Goal: Transaction & Acquisition: Purchase product/service

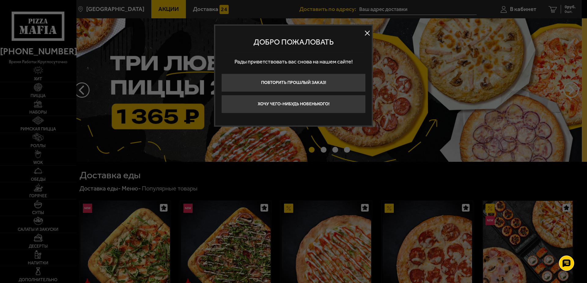
click at [365, 32] on button at bounding box center [366, 33] width 9 height 9
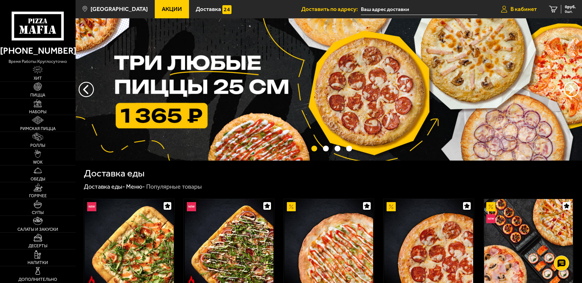
click at [520, 16] on link "В кабинет" at bounding box center [519, 9] width 48 height 18
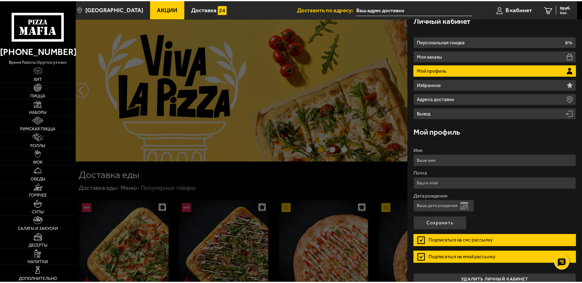
scroll to position [18, 0]
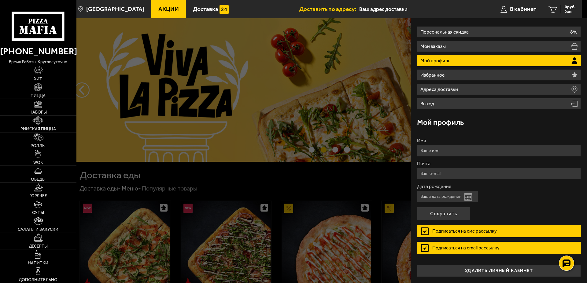
click at [357, 101] on div at bounding box center [369, 159] width 587 height 283
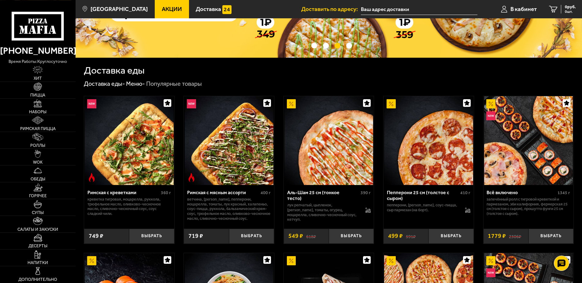
scroll to position [125, 0]
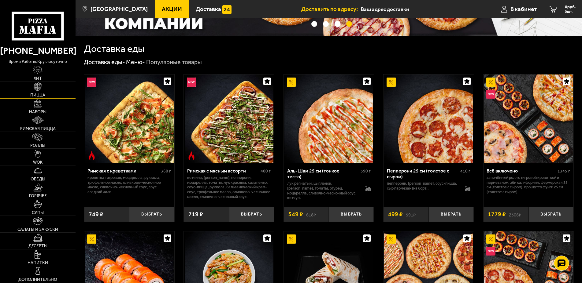
click at [41, 88] on img at bounding box center [38, 87] width 8 height 8
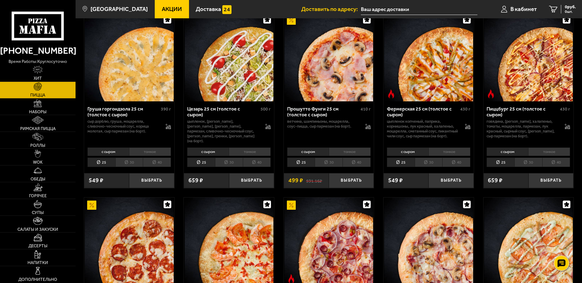
scroll to position [592, 0]
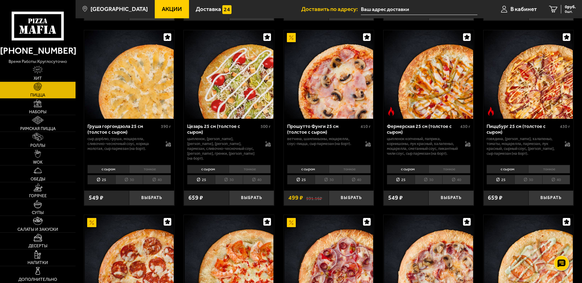
click at [531, 185] on li "30" at bounding box center [528, 179] width 28 height 9
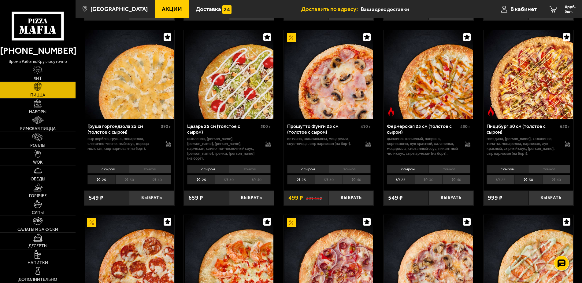
click at [498, 185] on li "25" at bounding box center [500, 179] width 28 height 9
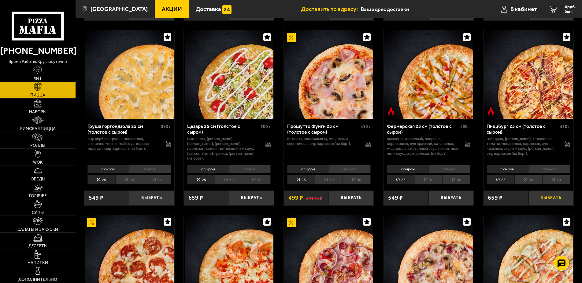
click at [547, 206] on button "Выбрать" at bounding box center [550, 198] width 45 height 15
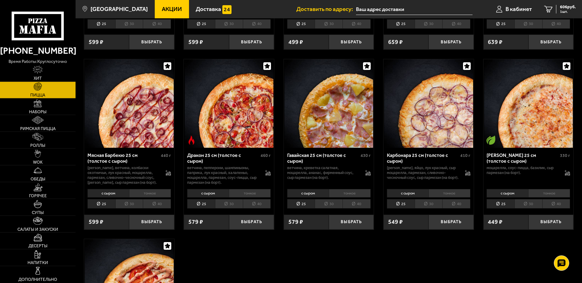
scroll to position [1122, 0]
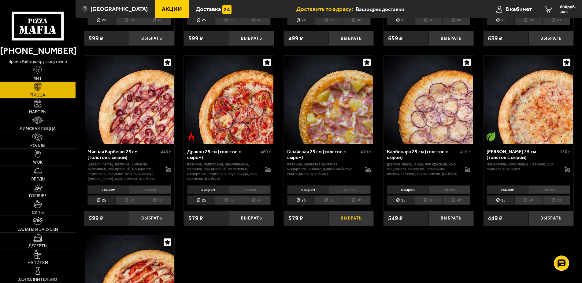
click at [356, 226] on button "Выбрать" at bounding box center [351, 218] width 45 height 15
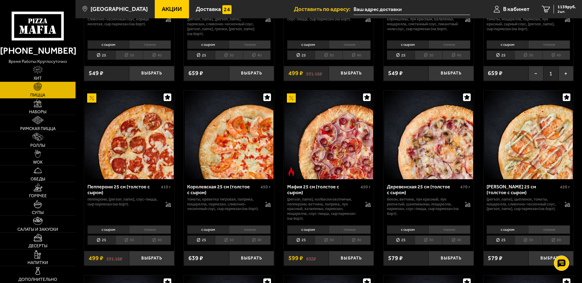
scroll to position [561, 0]
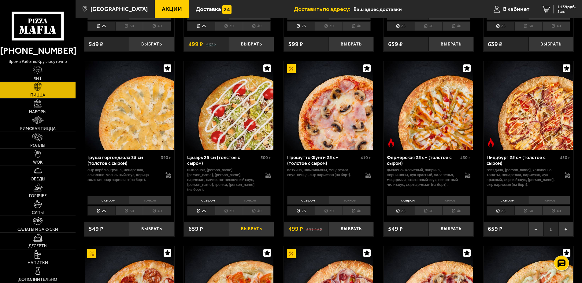
click at [248, 234] on button "Выбрать" at bounding box center [251, 229] width 45 height 15
click at [559, 10] on span "3 шт." at bounding box center [566, 12] width 18 height 4
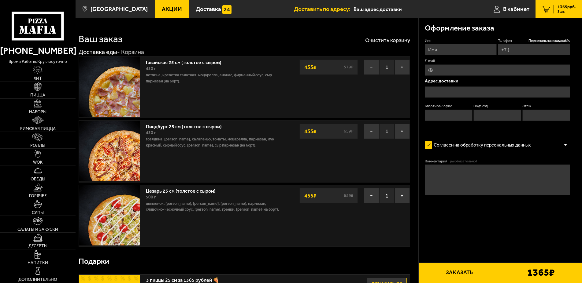
type input "[PHONE_NUMBER]"
type input "[STREET_ADDRESS]"
type input "44"
type input "2"
type input "8"
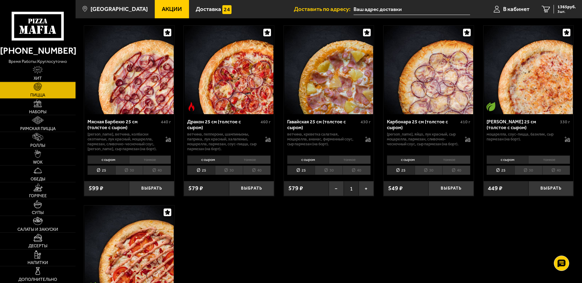
scroll to position [1185, 0]
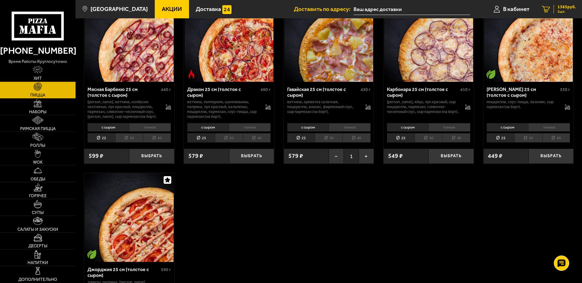
click at [562, 8] on span "1365 руб." at bounding box center [566, 7] width 18 height 4
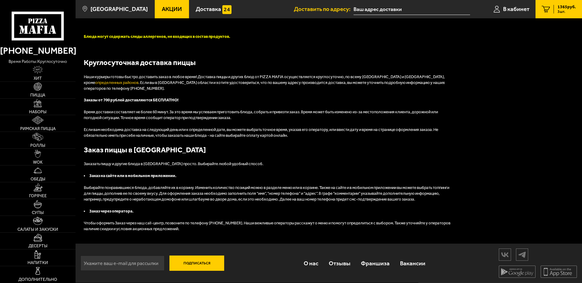
type input "[PHONE_NUMBER]"
type input "[STREET_ADDRESS]"
type input "44"
type input "2"
type input "8"
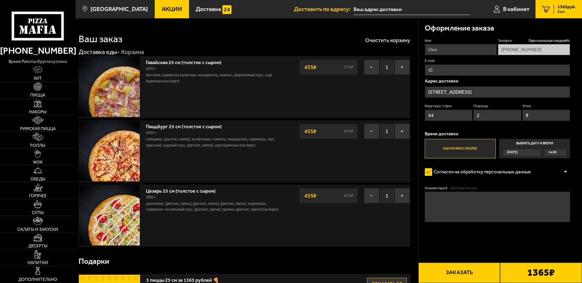
click at [439, 47] on input "Имя" at bounding box center [461, 49] width 72 height 11
type input "[PERSON_NAME]"
type input "д"
type input "[PERSON_NAME]"
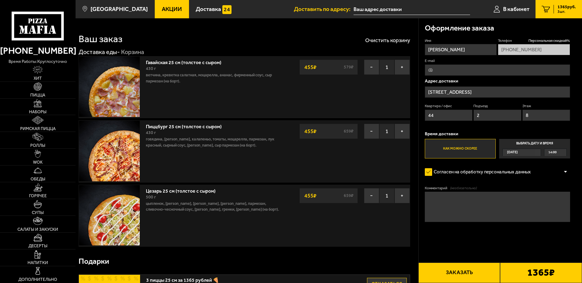
drag, startPoint x: 448, startPoint y: 33, endPoint x: 449, endPoint y: 37, distance: 4.1
click at [448, 34] on div "Оформление заказа" at bounding box center [497, 28] width 145 height 20
click at [458, 70] on input "E-mail" at bounding box center [497, 69] width 145 height 11
type input "[EMAIL_ADDRESS][DOMAIN_NAME]"
click at [436, 198] on textarea "Комментарий (необязательно)" at bounding box center [497, 207] width 145 height 30
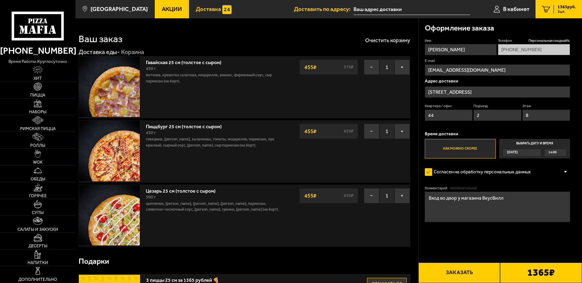
type textarea "Вход во двор у магазина ВкусВилл"
